Goal: Information Seeking & Learning: Learn about a topic

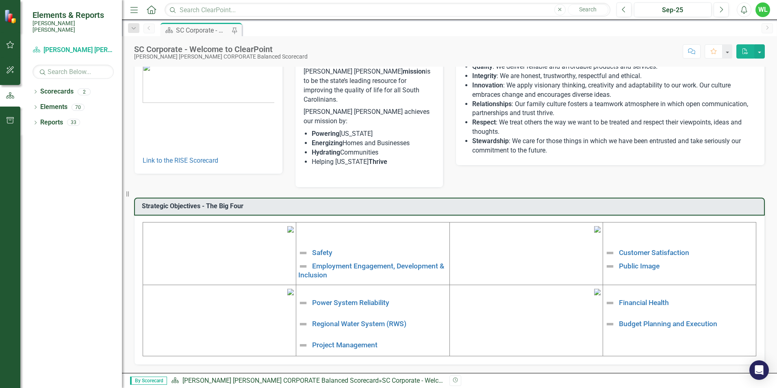
scroll to position [122, 0]
click at [323, 248] on link "Safety" at bounding box center [322, 252] width 20 height 8
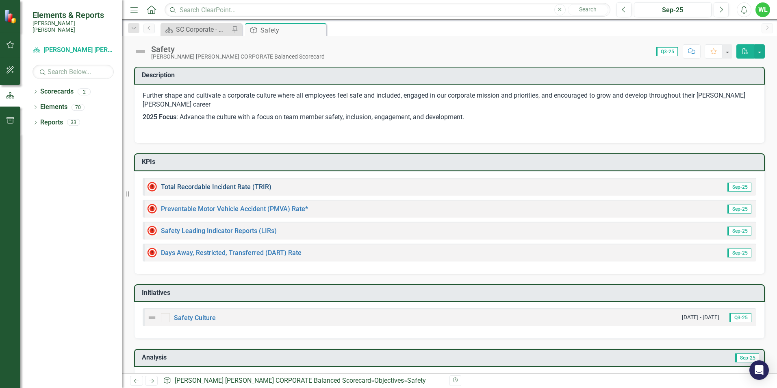
click at [252, 188] on link "Total Recordable Incident Rate (TRIR)" at bounding box center [216, 187] width 111 height 8
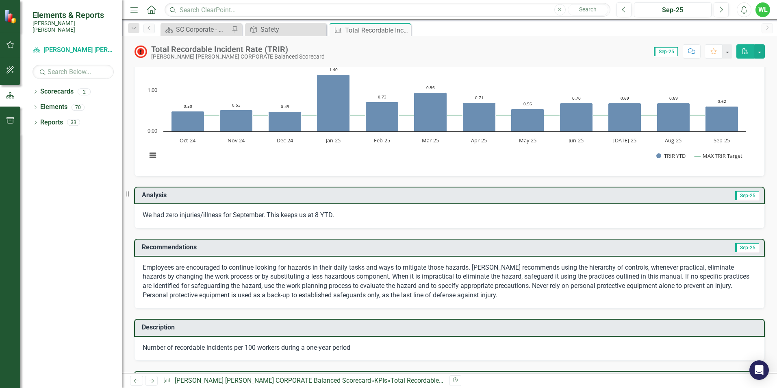
scroll to position [41, 0]
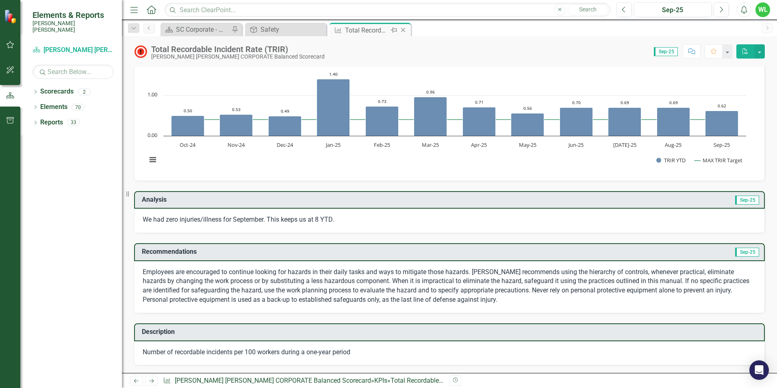
click at [404, 30] on icon at bounding box center [403, 30] width 4 height 4
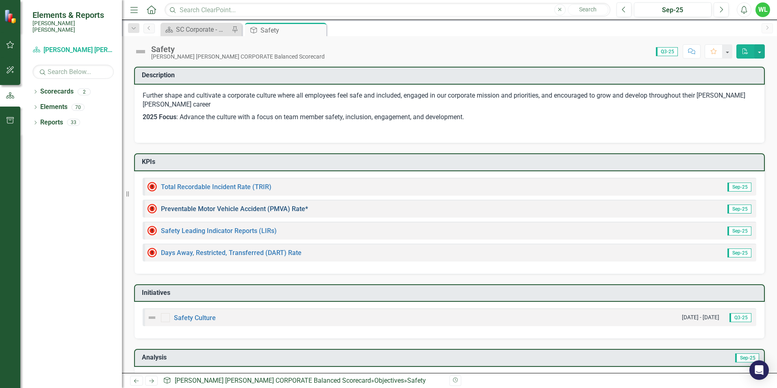
click at [278, 209] on link "Preventable Motor Vehicle Accident (PMVA) Rate*" at bounding box center [234, 209] width 147 height 8
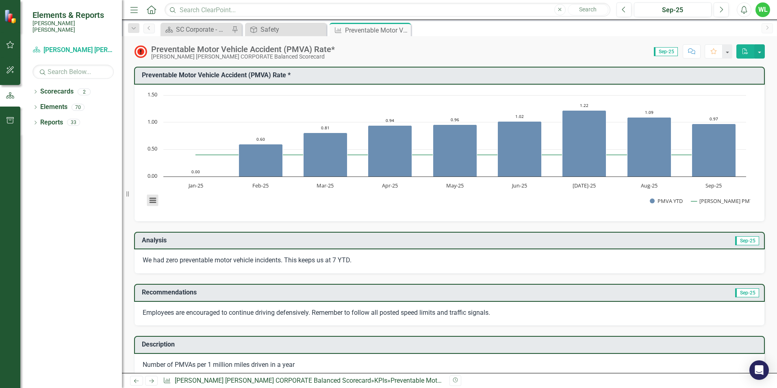
click at [156, 199] on button "View chart menu, Chart" at bounding box center [152, 200] width 11 height 11
click at [326, 221] on div "Chart Combination chart with 2 data series. Preventable Motor Vehicle Accident …" at bounding box center [449, 153] width 631 height 137
click at [406, 30] on icon "Close" at bounding box center [403, 30] width 8 height 7
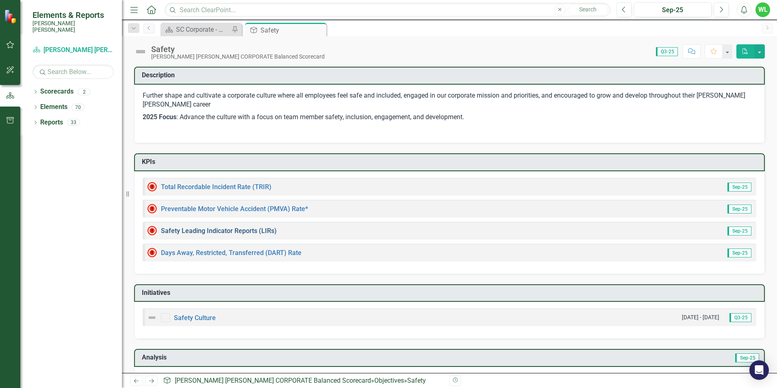
click at [211, 232] on link "Safety Leading Indicator Reports (LIRs)" at bounding box center [219, 231] width 116 height 8
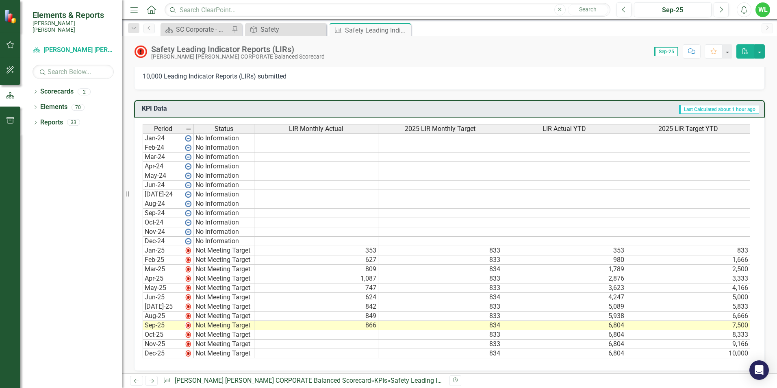
scroll to position [447, 0]
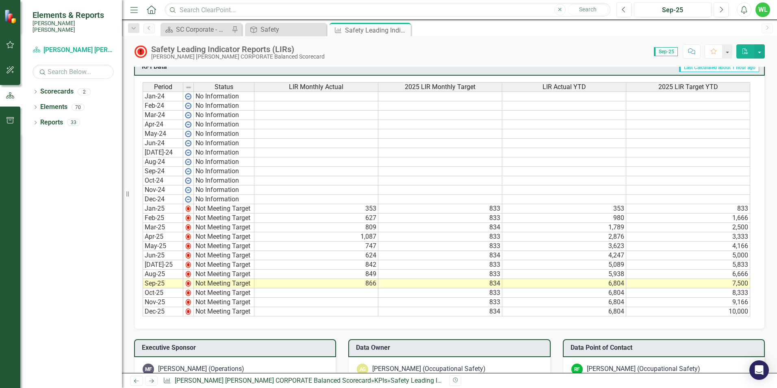
click at [0, 0] on icon "Close" at bounding box center [0, 0] width 0 height 0
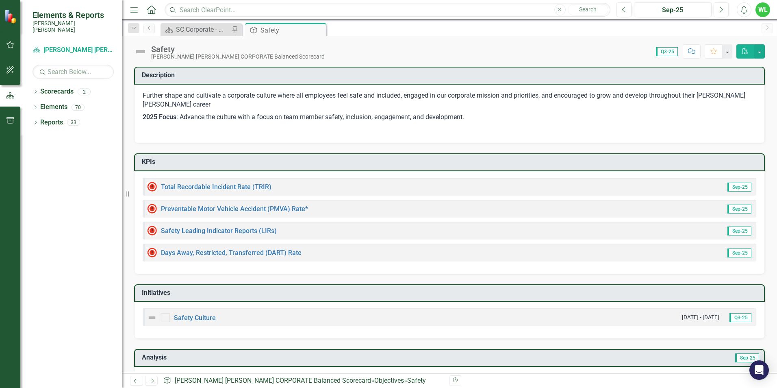
click at [0, 0] on icon "Close" at bounding box center [0, 0] width 0 height 0
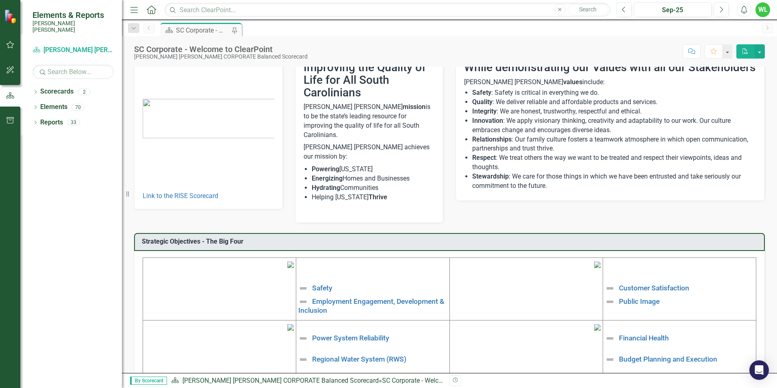
scroll to position [81, 0]
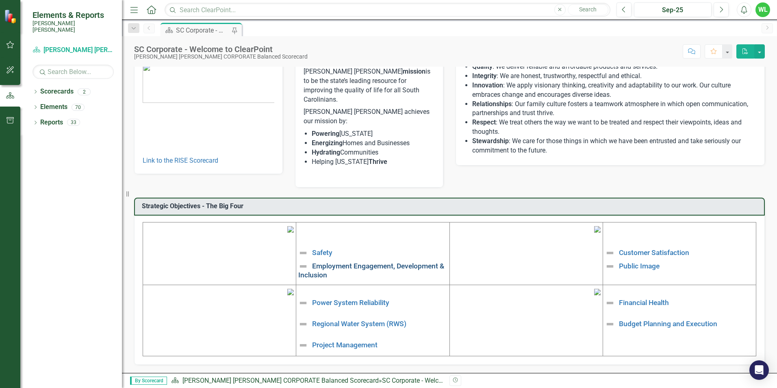
click at [385, 261] on link "Employment Engagement, Development & Inclusion" at bounding box center [371, 269] width 146 height 17
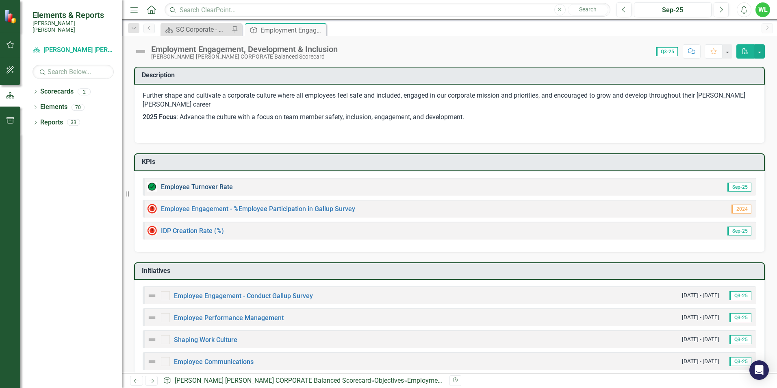
click at [218, 185] on link "Employee Turnover Rate​" at bounding box center [197, 187] width 72 height 8
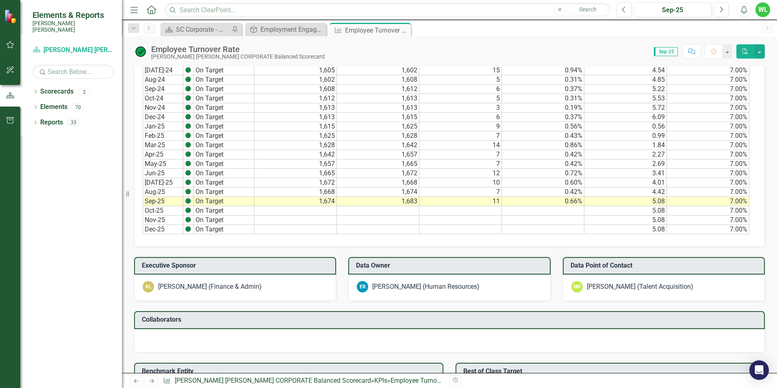
scroll to position [366, 0]
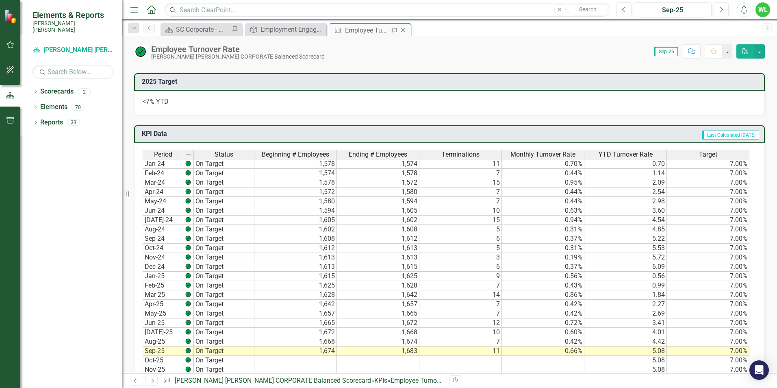
click at [404, 30] on icon "Close" at bounding box center [403, 30] width 8 height 7
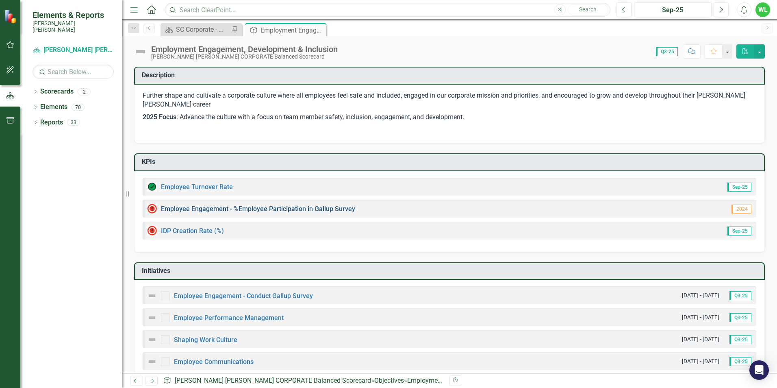
click at [265, 208] on link "Employee Engagement - %Employee Participation in Gallup Survey​" at bounding box center [258, 209] width 194 height 8
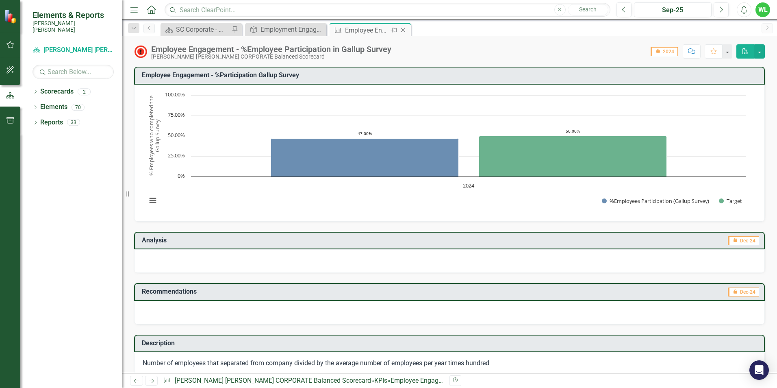
click at [404, 31] on icon "Close" at bounding box center [403, 30] width 8 height 7
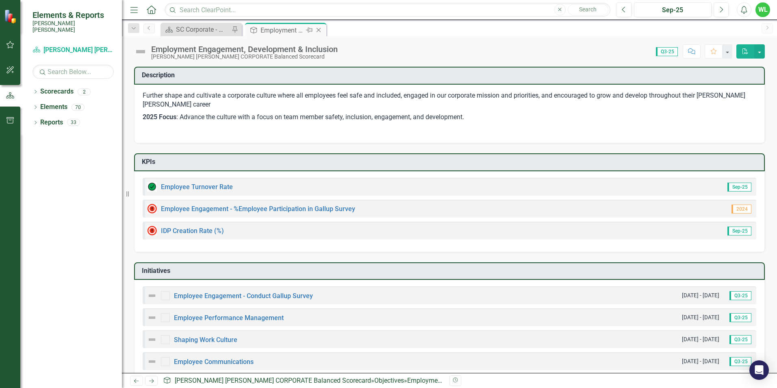
click at [319, 30] on icon "Close" at bounding box center [319, 30] width 8 height 7
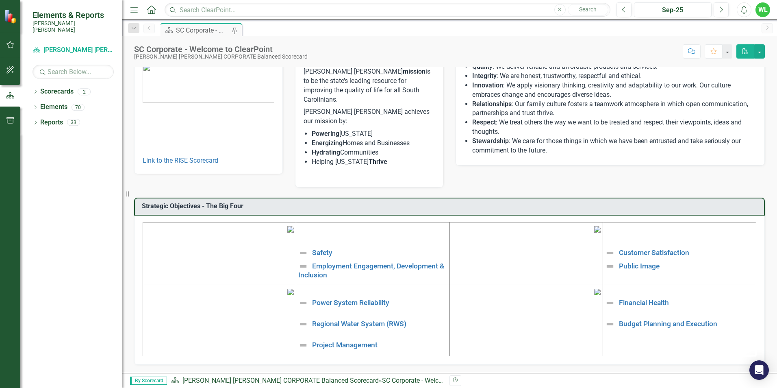
scroll to position [81, 0]
click at [639, 261] on link "Public Image" at bounding box center [639, 265] width 41 height 8
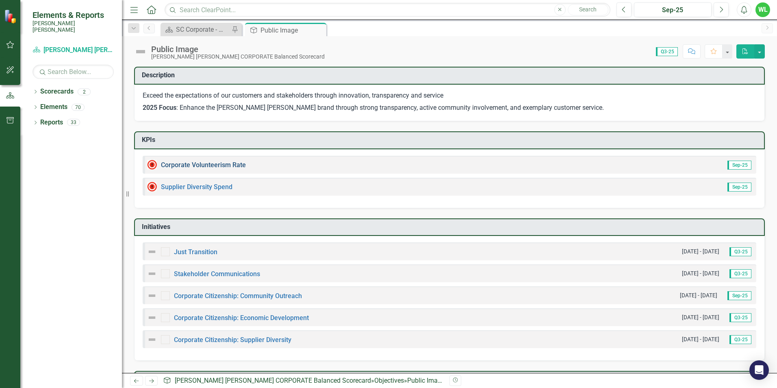
click at [201, 165] on link "Corporate Volunteerism Rate" at bounding box center [203, 165] width 85 height 8
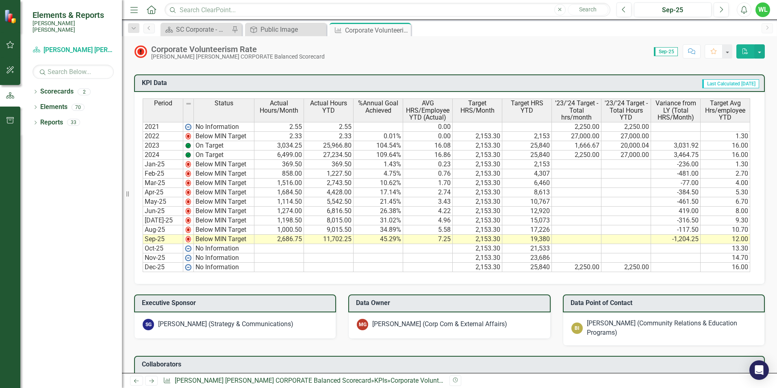
scroll to position [569, 0]
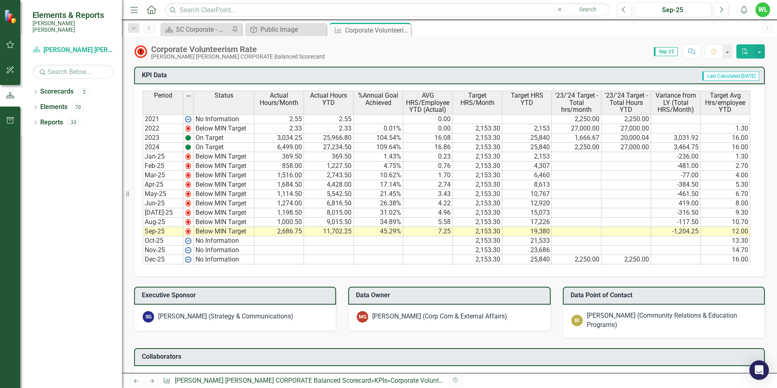
drag, startPoint x: 404, startPoint y: 29, endPoint x: 389, endPoint y: 33, distance: 15.6
click at [0, 0] on icon "Close" at bounding box center [0, 0] width 0 height 0
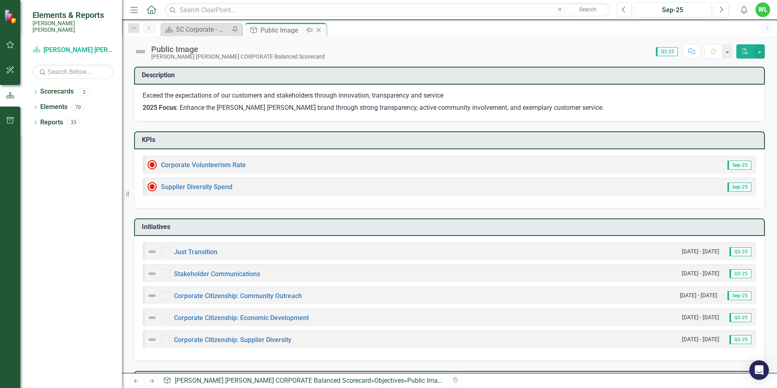
click at [319, 30] on icon "Close" at bounding box center [319, 30] width 8 height 7
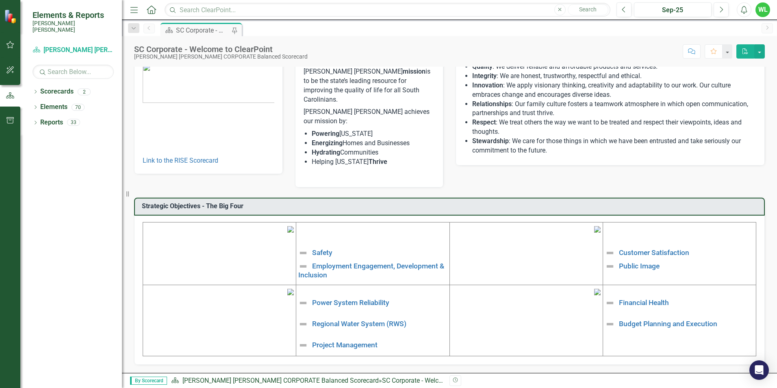
scroll to position [122, 0]
click at [324, 248] on link "Safety" at bounding box center [322, 252] width 20 height 8
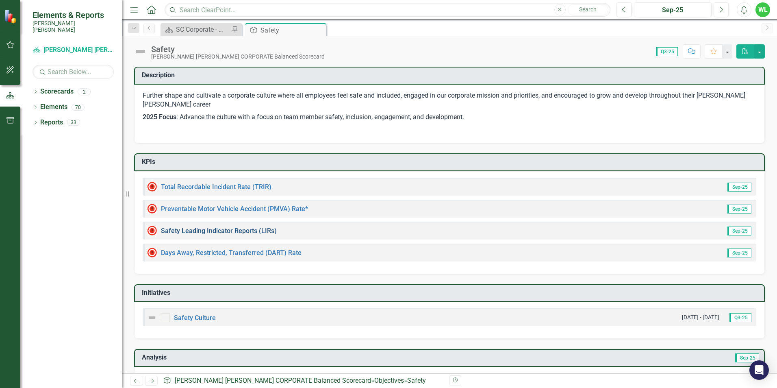
click at [238, 230] on link "Safety Leading Indicator Reports (LIRs)" at bounding box center [219, 231] width 116 height 8
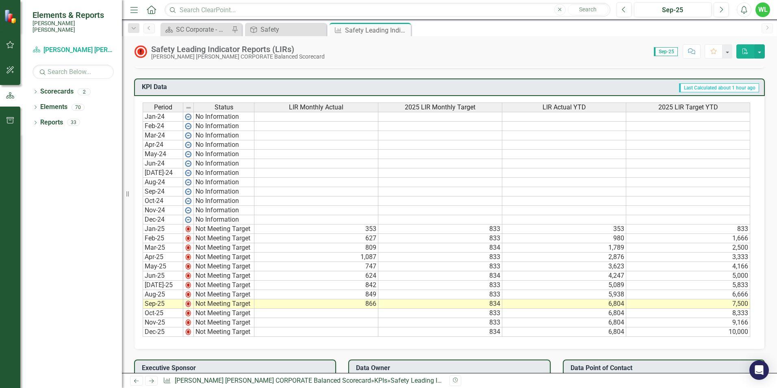
scroll to position [488, 0]
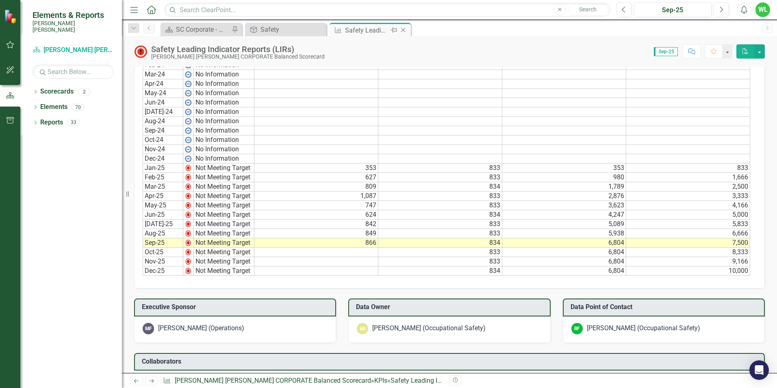
click at [404, 30] on icon "Close" at bounding box center [403, 30] width 8 height 7
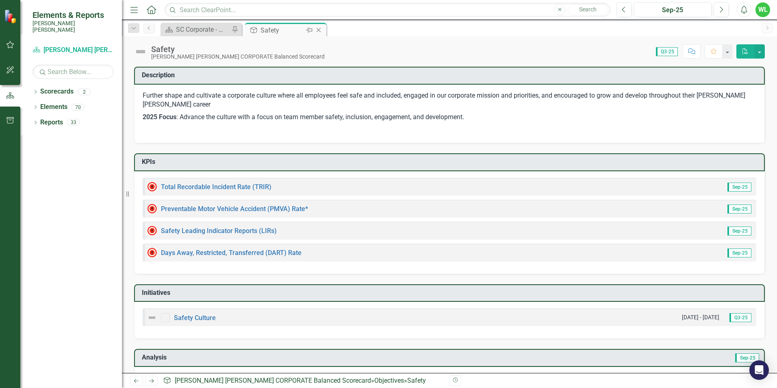
click at [320, 28] on icon at bounding box center [319, 30] width 4 height 4
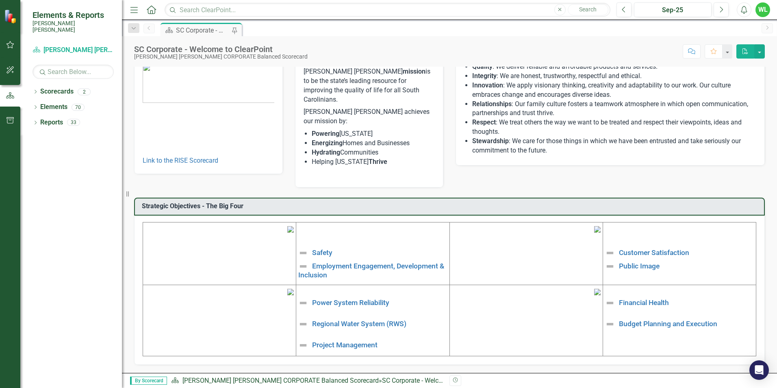
scroll to position [122, 0]
